Goal: Information Seeking & Learning: Check status

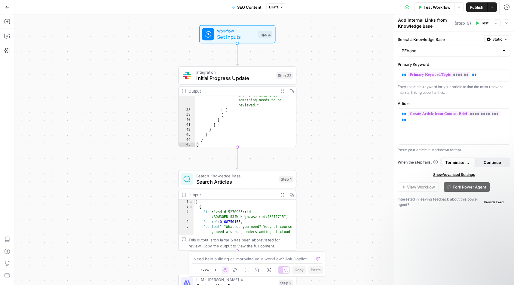
scroll to position [18, 0]
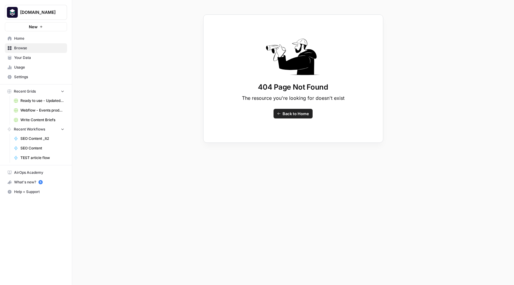
click at [32, 130] on span "Recent Workflows" at bounding box center [29, 129] width 31 height 5
click at [32, 140] on span "SEO Content _It2" at bounding box center [42, 138] width 44 height 5
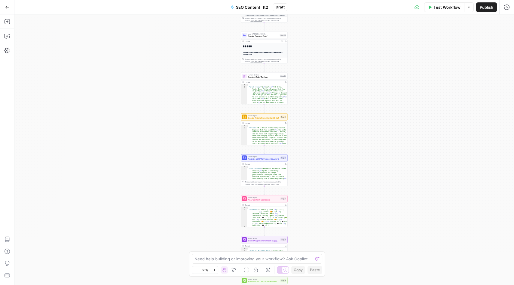
click at [324, 98] on div "Workflow Set Inputs Inputs Integration Initial Progress Update Step 22 Output E…" at bounding box center [263, 149] width 499 height 270
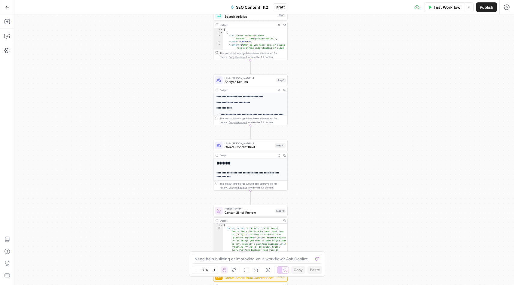
drag, startPoint x: 412, startPoint y: 85, endPoint x: 328, endPoint y: 173, distance: 120.7
click at [329, 173] on div "Workflow Set Inputs Inputs Integration Initial Progress Update Step 22 Output E…" at bounding box center [263, 149] width 499 height 270
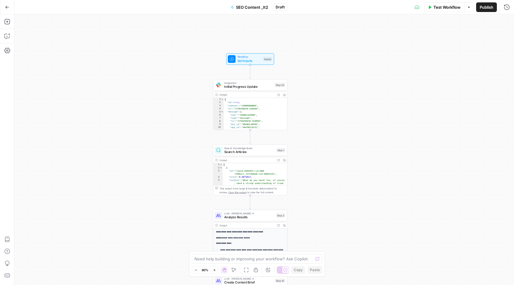
drag, startPoint x: 328, startPoint y: 208, endPoint x: 328, endPoint y: 216, distance: 7.8
click at [328, 217] on div "Workflow Set Inputs Inputs Integration Initial Progress Update Step 22 Output E…" at bounding box center [263, 149] width 499 height 270
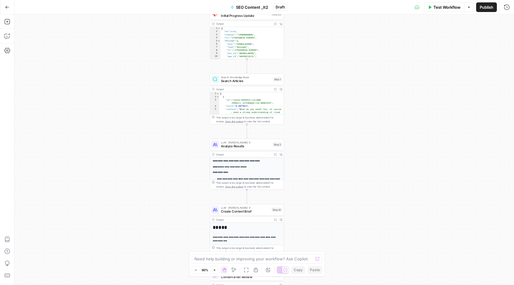
drag, startPoint x: 328, startPoint y: 216, endPoint x: 324, endPoint y: 144, distance: 72.2
click at [324, 144] on div "Workflow Set Inputs Inputs Integration Initial Progress Update Step 22 Output E…" at bounding box center [263, 149] width 499 height 270
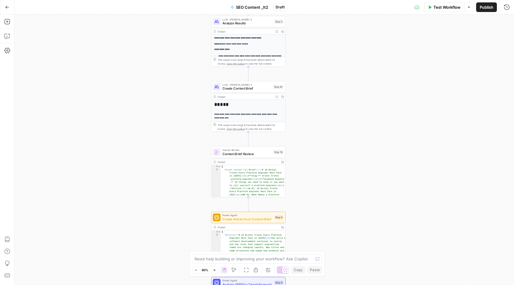
drag, startPoint x: 324, startPoint y: 144, endPoint x: 326, endPoint y: 15, distance: 128.9
click at [326, 15] on div "Workflow Set Inputs Inputs Integration Initial Progress Update Step 22 Output E…" at bounding box center [263, 149] width 499 height 270
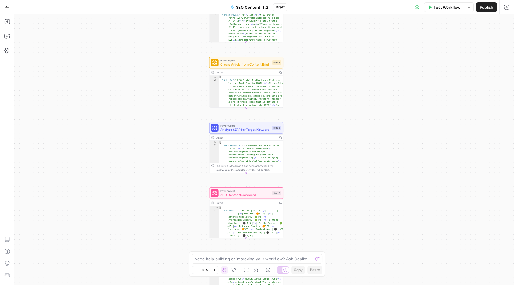
drag, startPoint x: 335, startPoint y: 30, endPoint x: 337, endPoint y: 21, distance: 9.2
click at [335, 0] on html "[DOMAIN_NAME] New Home Browse Your Data Usage Settings Recent Grids Ready to us…" at bounding box center [257, 142] width 514 height 285
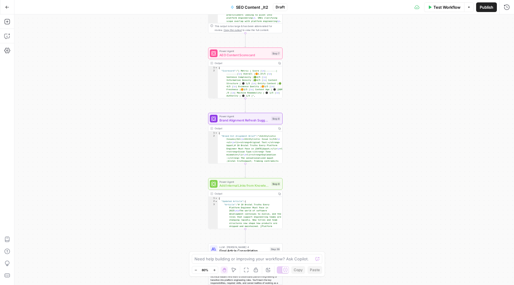
drag, startPoint x: 346, startPoint y: 16, endPoint x: 347, endPoint y: -4, distance: 19.6
click at [347, 0] on html "[DOMAIN_NAME] New Home Browse Your Data Usage Settings Recent Grids Ready to us…" at bounding box center [257, 142] width 514 height 285
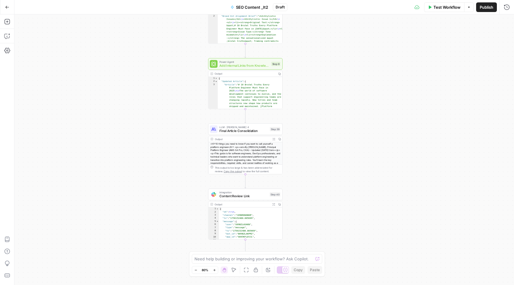
drag, startPoint x: 353, startPoint y: 39, endPoint x: 353, endPoint y: 32, distance: 6.6
click at [353, 32] on div "Workflow Set Inputs Inputs Integration Initial Progress Update Step 22 Output E…" at bounding box center [263, 149] width 499 height 270
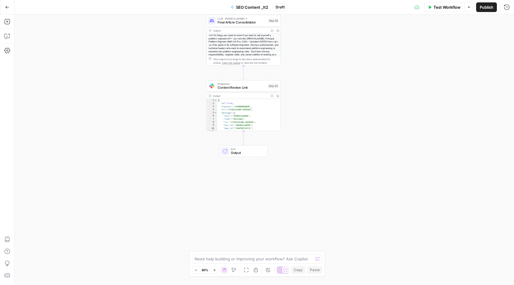
drag, startPoint x: 339, startPoint y: 51, endPoint x: 339, endPoint y: 36, distance: 14.7
click at [339, 36] on div "Workflow Set Inputs Inputs Integration Initial Progress Update Step 22 Output E…" at bounding box center [263, 149] width 499 height 270
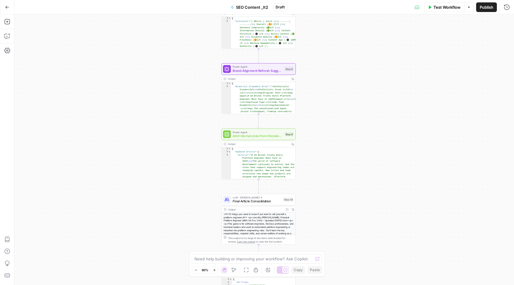
drag, startPoint x: 339, startPoint y: 36, endPoint x: 354, endPoint y: 215, distance: 179.1
click at [355, 215] on div "Workflow Set Inputs Inputs Integration Initial Progress Update Step 22 Output E…" at bounding box center [263, 149] width 499 height 270
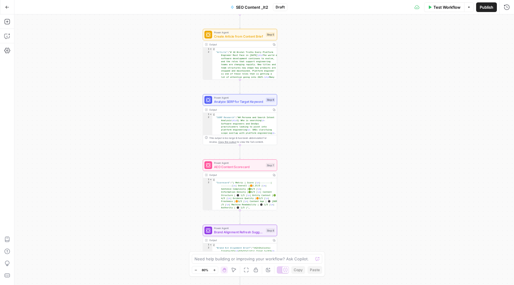
drag, startPoint x: 349, startPoint y: 254, endPoint x: 349, endPoint y: 265, distance: 10.8
click at [349, 265] on div "Workflow Set Inputs Inputs Integration Initial Progress Update Step 22 Output E…" at bounding box center [263, 149] width 499 height 270
drag, startPoint x: 346, startPoint y: 147, endPoint x: 345, endPoint y: 207, distance: 60.4
click at [346, 219] on div "Workflow Set Inputs Inputs Integration Initial Progress Update Step 22 Output E…" at bounding box center [263, 149] width 499 height 270
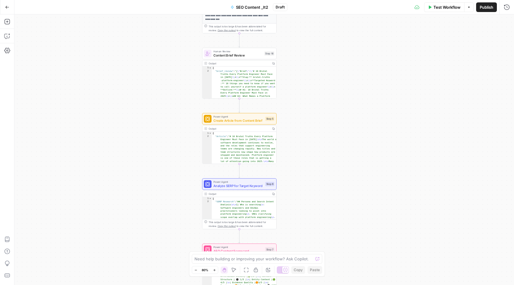
drag, startPoint x: 345, startPoint y: 114, endPoint x: 345, endPoint y: 125, distance: 11.7
click at [345, 125] on div "Workflow Set Inputs Inputs Integration Initial Progress Update Step 22 Output E…" at bounding box center [263, 149] width 499 height 270
click at [7, 8] on icon "button" at bounding box center [7, 7] width 4 height 4
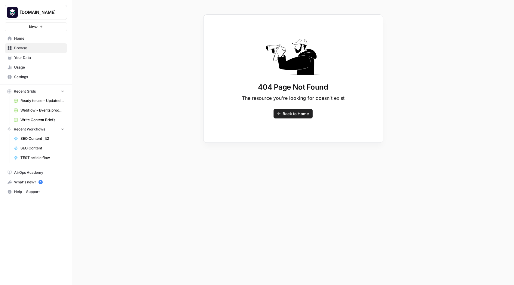
click at [33, 128] on span "Recent Workflows" at bounding box center [29, 129] width 31 height 5
click at [38, 148] on span "SEO Content" at bounding box center [42, 147] width 44 height 5
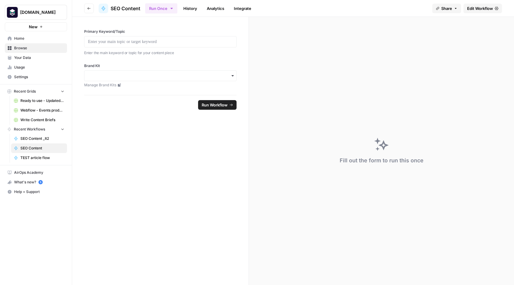
click at [129, 8] on span "SEO Content" at bounding box center [126, 8] width 30 height 7
click at [192, 6] on link "History" at bounding box center [190, 9] width 21 height 10
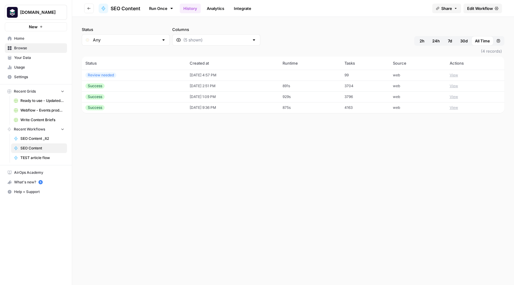
click at [127, 10] on span "SEO Content" at bounding box center [126, 8] width 30 height 7
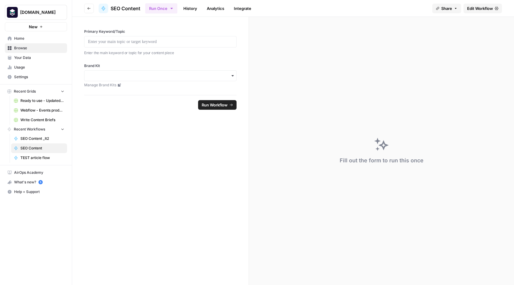
click at [87, 8] on icon "button" at bounding box center [89, 9] width 4 height 4
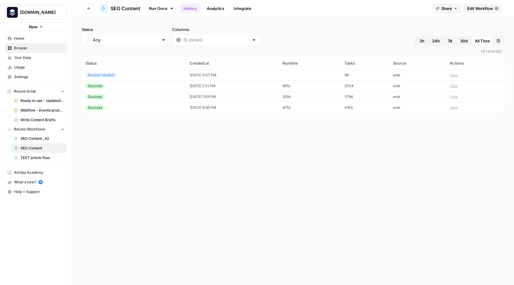
click at [87, 8] on icon "button" at bounding box center [89, 9] width 4 height 4
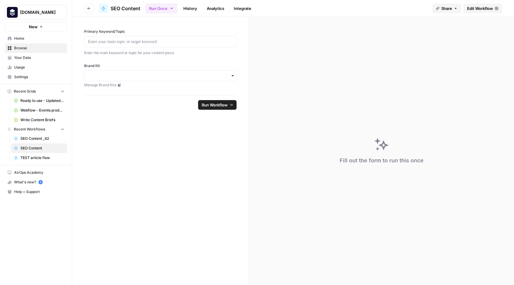
click at [87, 8] on icon "button" at bounding box center [89, 9] width 4 height 4
click at [63, 131] on icon "button" at bounding box center [62, 129] width 4 height 4
click at [27, 129] on span "Recent Workflows" at bounding box center [29, 129] width 31 height 5
click at [25, 91] on span "Recent Grids" at bounding box center [25, 91] width 22 height 5
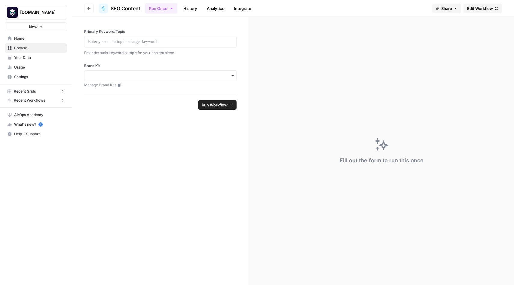
click at [26, 61] on link "Your Data" at bounding box center [36, 58] width 62 height 10
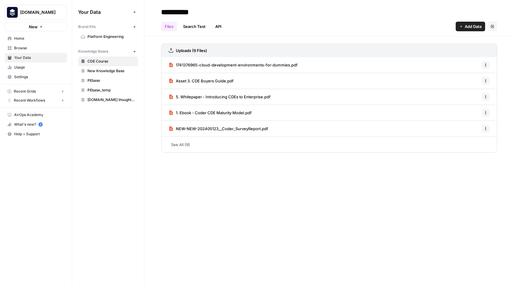
click at [23, 69] on span "Usage" at bounding box center [39, 67] width 50 height 5
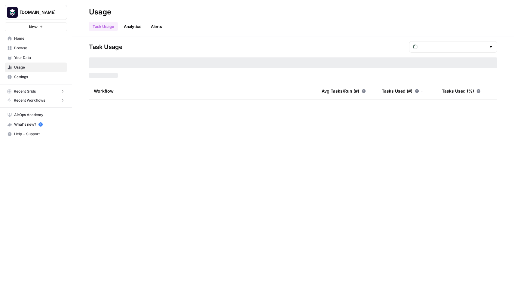
type input "August Included Tasks"
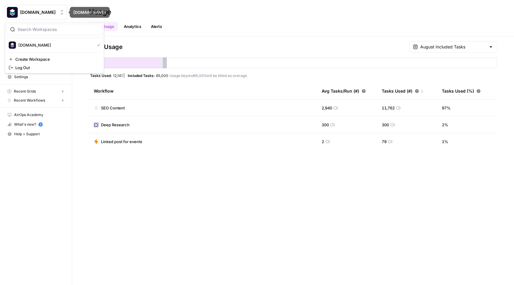
click at [39, 15] on button "[DOMAIN_NAME]" at bounding box center [36, 12] width 62 height 15
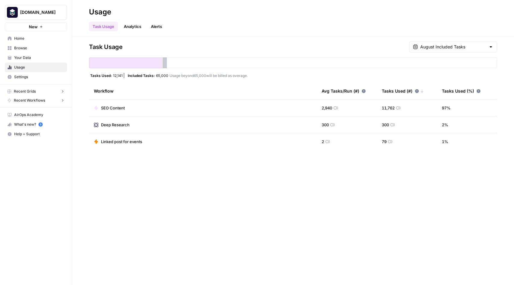
click at [146, 13] on h2 "Usage" at bounding box center [293, 12] width 408 height 10
click at [48, 13] on span "[DOMAIN_NAME]" at bounding box center [38, 12] width 36 height 6
click at [167, 11] on h2 "Usage" at bounding box center [293, 12] width 408 height 10
click at [440, 50] on div "August Included Tasks" at bounding box center [453, 46] width 88 height 11
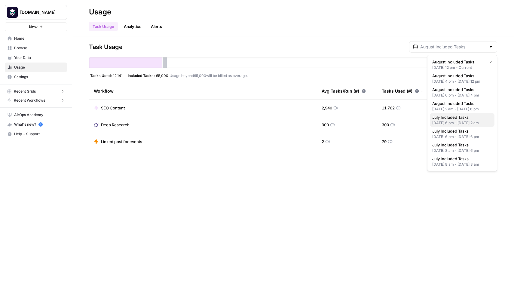
click at [460, 126] on div "[DATE] 6 pm - [DATE] 2 am" at bounding box center [462, 122] width 60 height 5
type input "July Included Tasks"
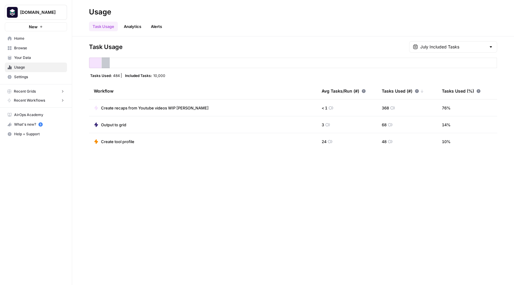
click at [465, 50] on div "July Included Tasks" at bounding box center [453, 46] width 88 height 11
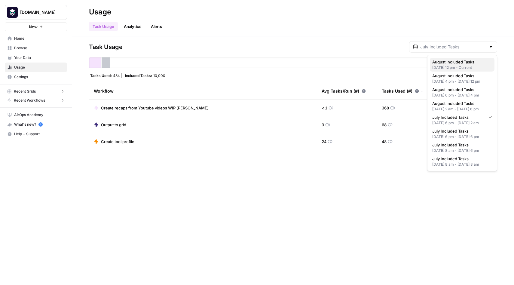
click at [464, 66] on div "[DATE] 12 pm - Current" at bounding box center [462, 67] width 60 height 5
type input "August Included Tasks"
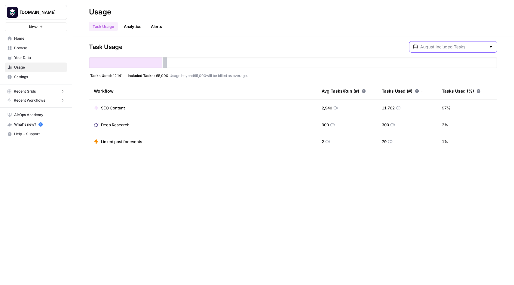
click at [461, 48] on input "text" at bounding box center [453, 47] width 66 height 6
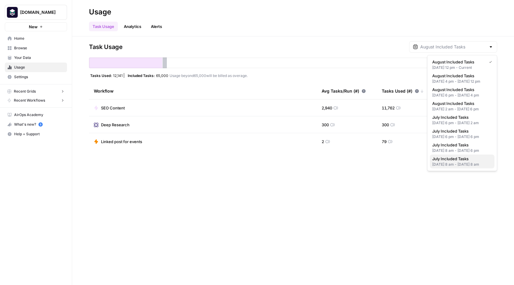
click at [462, 167] on div "[DATE] 8 am - [DATE] 8 am" at bounding box center [462, 164] width 60 height 5
type input "July Included Tasks"
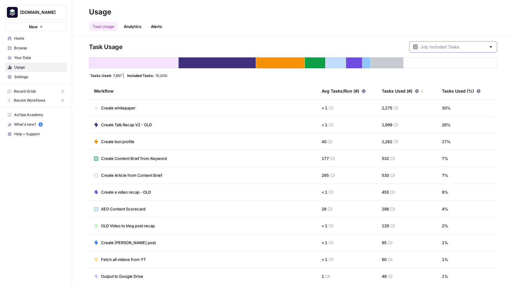
click at [477, 48] on input "text" at bounding box center [453, 47] width 66 height 6
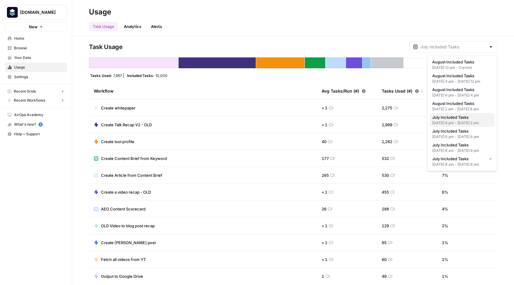
click at [467, 126] on div "[DATE] 6 pm - [DATE] 2 am" at bounding box center [462, 122] width 60 height 5
type input "July Included Tasks"
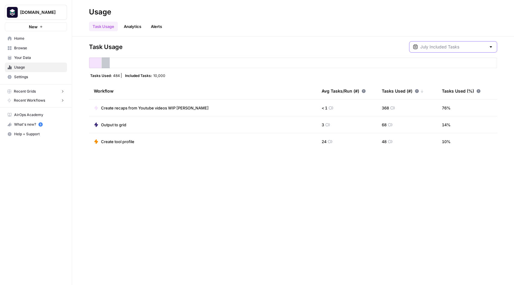
click at [470, 48] on input "text" at bounding box center [453, 47] width 66 height 6
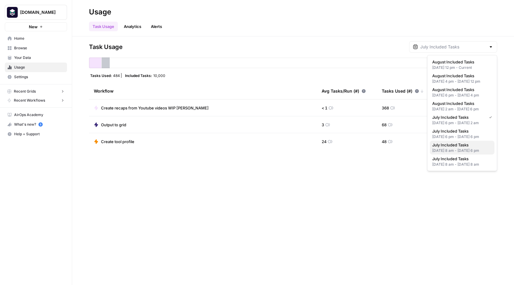
click at [470, 153] on div "[DATE] 8 am - [DATE] 6 pm" at bounding box center [462, 150] width 60 height 5
type input "July Included Tasks"
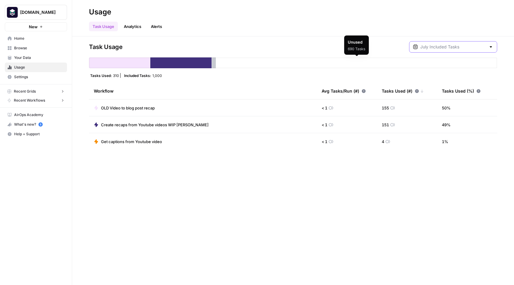
click at [465, 49] on input "text" at bounding box center [453, 47] width 66 height 6
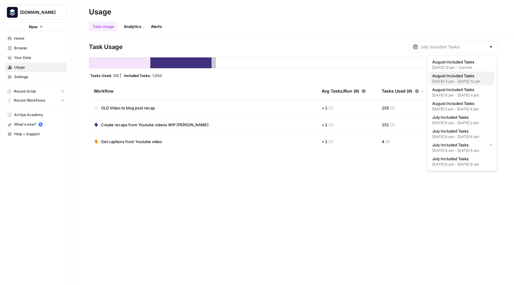
click at [456, 80] on div "[DATE] 4 pm - [DATE] 12 pm" at bounding box center [462, 81] width 60 height 5
type input "August Included Tasks"
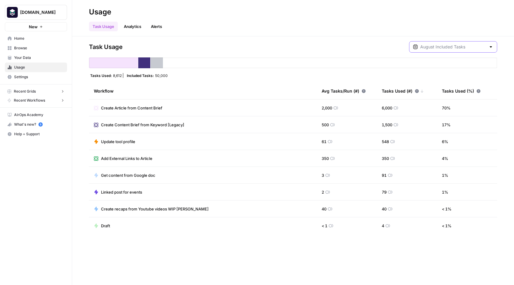
click at [463, 45] on input "text" at bounding box center [453, 47] width 66 height 6
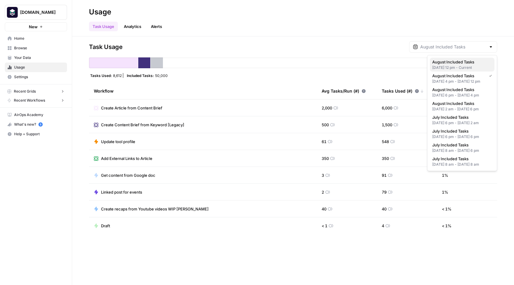
click at [460, 64] on span "August Included Tasks" at bounding box center [460, 62] width 57 height 6
type input "August Included Tasks"
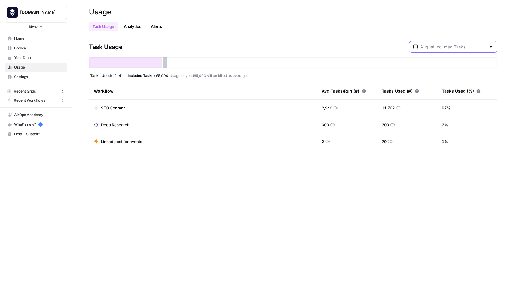
click at [477, 46] on input "text" at bounding box center [453, 47] width 66 height 6
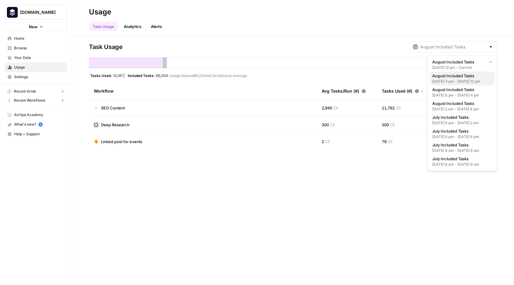
click at [471, 75] on span "August Included Tasks" at bounding box center [460, 76] width 57 height 6
type input "August Included Tasks"
